Goal: Obtain resource: Obtain resource

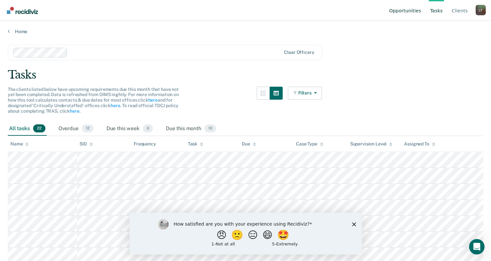
click at [416, 8] on link "Opportunities" at bounding box center [405, 10] width 34 height 21
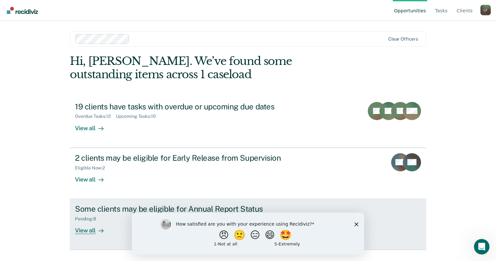
click at [108, 217] on div "Pending : 8" at bounding box center [189, 218] width 228 height 8
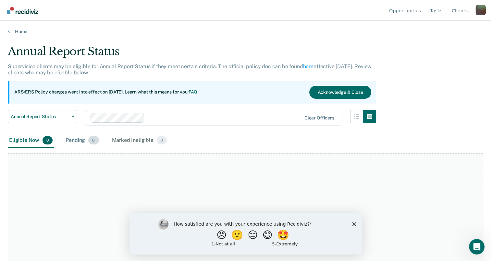
click at [79, 140] on div "Pending 8" at bounding box center [82, 140] width 36 height 14
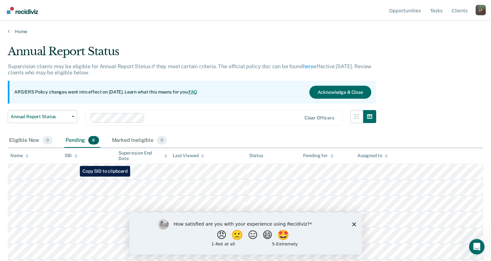
scroll to position [30, 0]
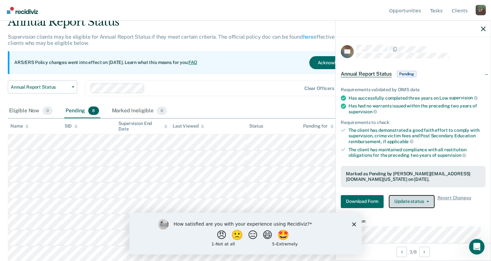
click at [409, 201] on button "Update status" at bounding box center [412, 201] width 46 height 13
click at [467, 210] on div "Requirements validated by OIMS data Has successfully completed three years on L…" at bounding box center [413, 145] width 155 height 137
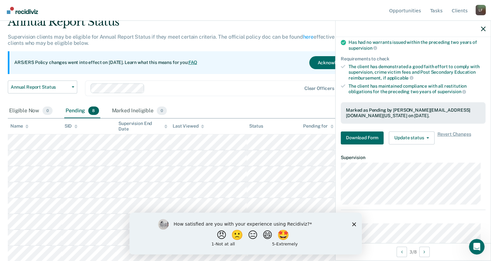
scroll to position [82, 0]
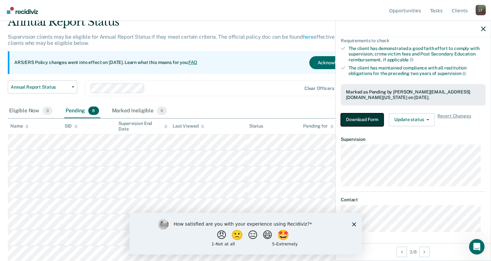
click at [360, 121] on button "Download Form" at bounding box center [362, 119] width 43 height 13
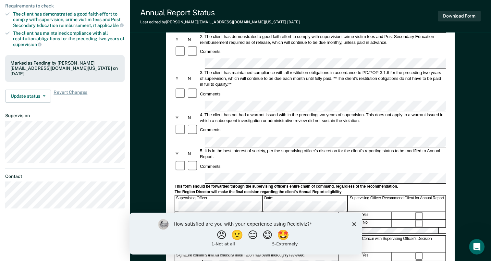
scroll to position [120, 0]
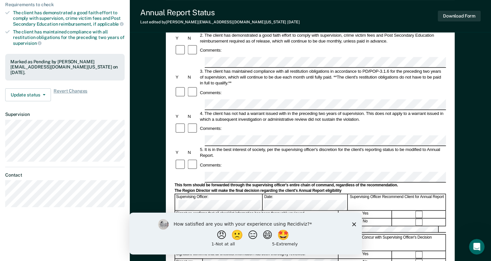
click at [147, 157] on div "Annual Reporting Checklist, Recommendation, and Determination Form Clients who …" at bounding box center [310, 140] width 361 height 441
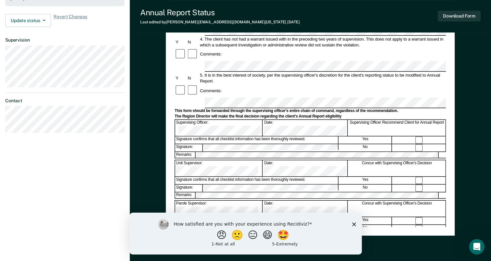
scroll to position [0, 0]
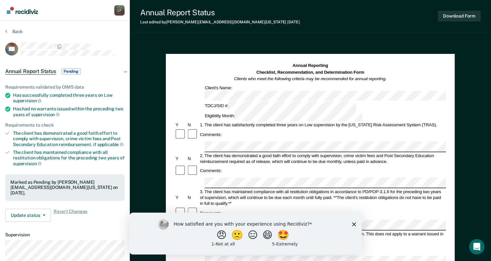
click at [287, 23] on span "14 days ago" at bounding box center [293, 22] width 12 height 5
click at [287, 21] on span "14 days ago" at bounding box center [293, 22] width 12 height 5
drag, startPoint x: 245, startPoint y: 21, endPoint x: 344, endPoint y: 16, distance: 99.1
click at [344, 16] on div "Annual Report Status Last edited by Laquenta.Fountain@tdcj.texas.gov 14 days ag…" at bounding box center [310, 16] width 361 height 32
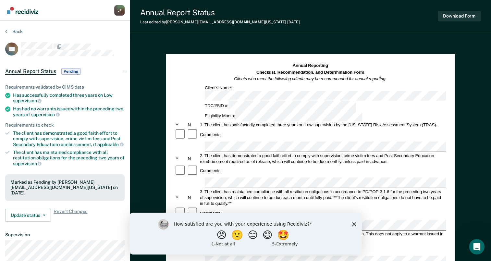
click at [118, 11] on div "L F" at bounding box center [119, 10] width 10 height 10
click at [300, 24] on div "Annual Report Status Last edited by Laquenta.Fountain@tdcj.texas.gov 14 days ag…" at bounding box center [310, 16] width 361 height 32
click at [163, 226] on img "Intercom messenger" at bounding box center [163, 224] width 10 height 10
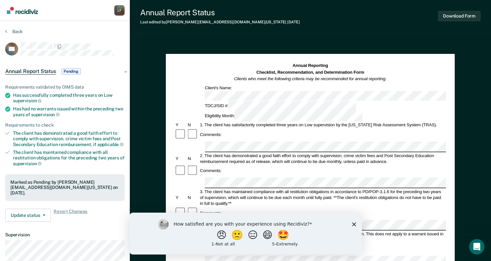
click at [163, 225] on img "Intercom messenger" at bounding box center [163, 224] width 10 height 10
drag, startPoint x: 34, startPoint y: 12, endPoint x: 205, endPoint y: 135, distance: 210.5
click at [205, 165] on div "Comments:" at bounding box center [310, 171] width 271 height 12
click at [162, 226] on img "Intercom messenger" at bounding box center [163, 224] width 10 height 10
